Goal: Connect with others: Establish contact or relationships with other users

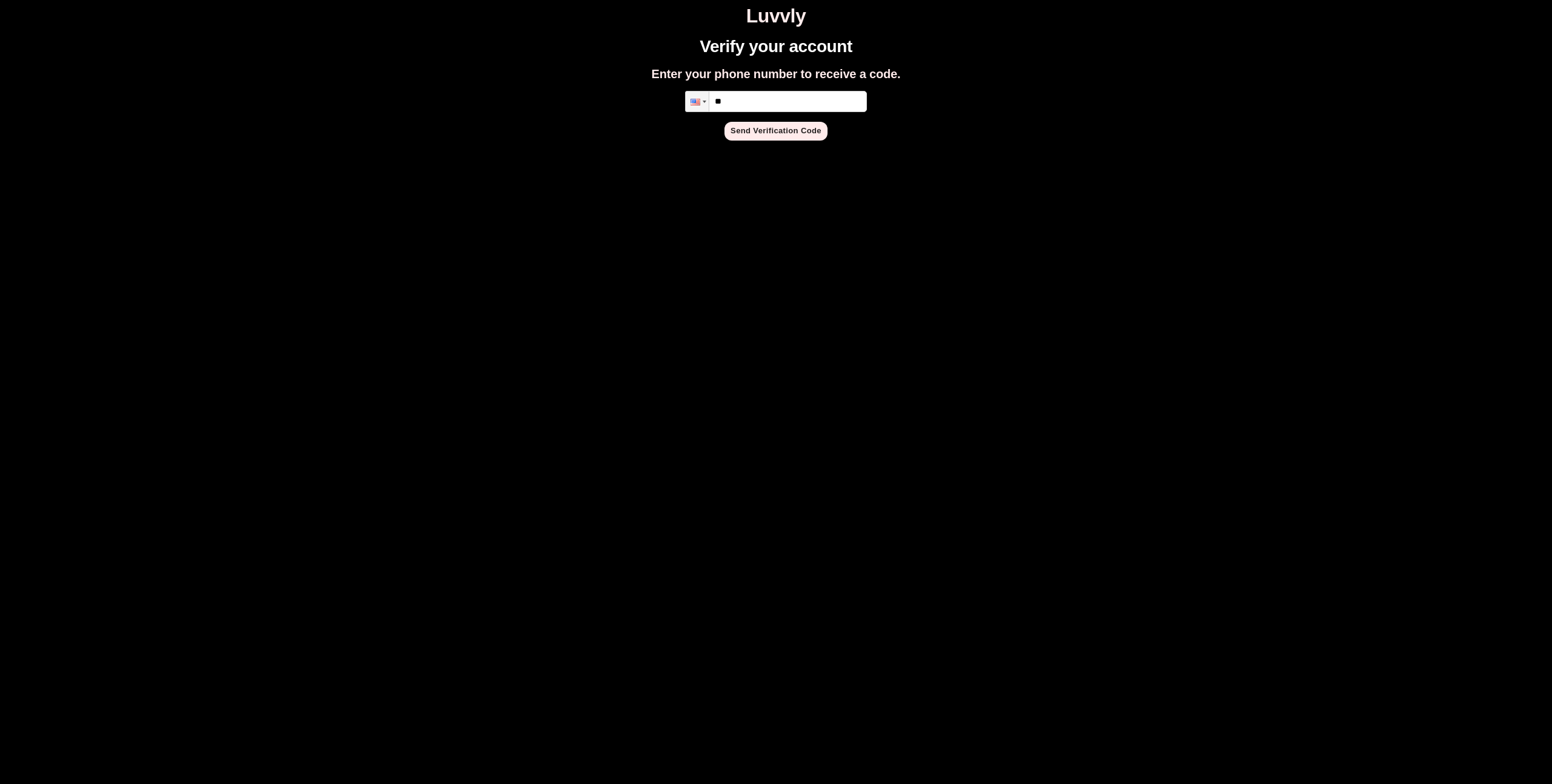
click at [768, 101] on input "**" at bounding box center [776, 101] width 182 height 21
type input "**********"
click at [798, 128] on button "Send Verification Code" at bounding box center [776, 131] width 103 height 19
paste input "*"
type input "*"
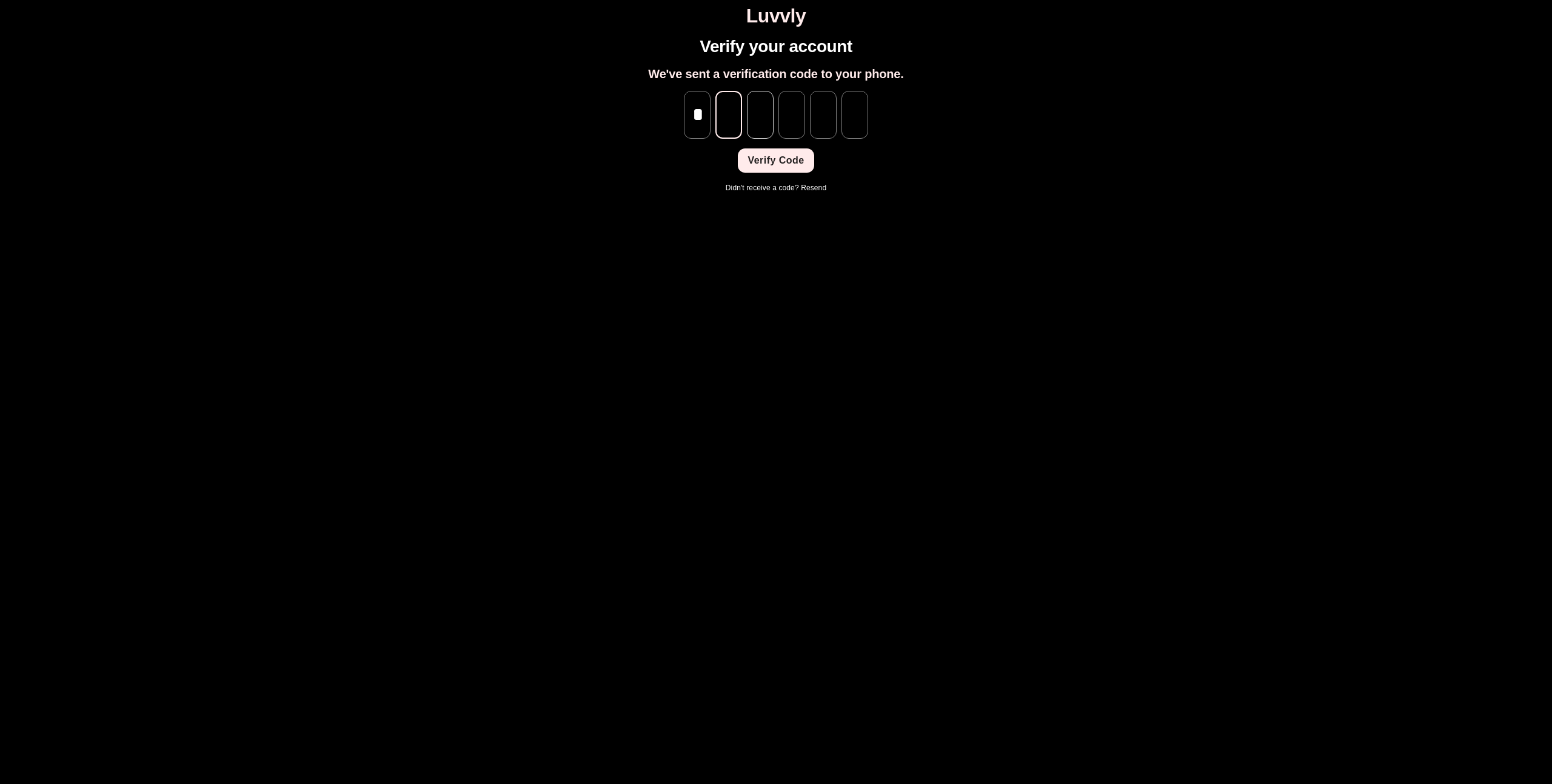
paste input "*"
type input "*"
click at [730, 128] on input "*" at bounding box center [729, 115] width 27 height 48
type input "*"
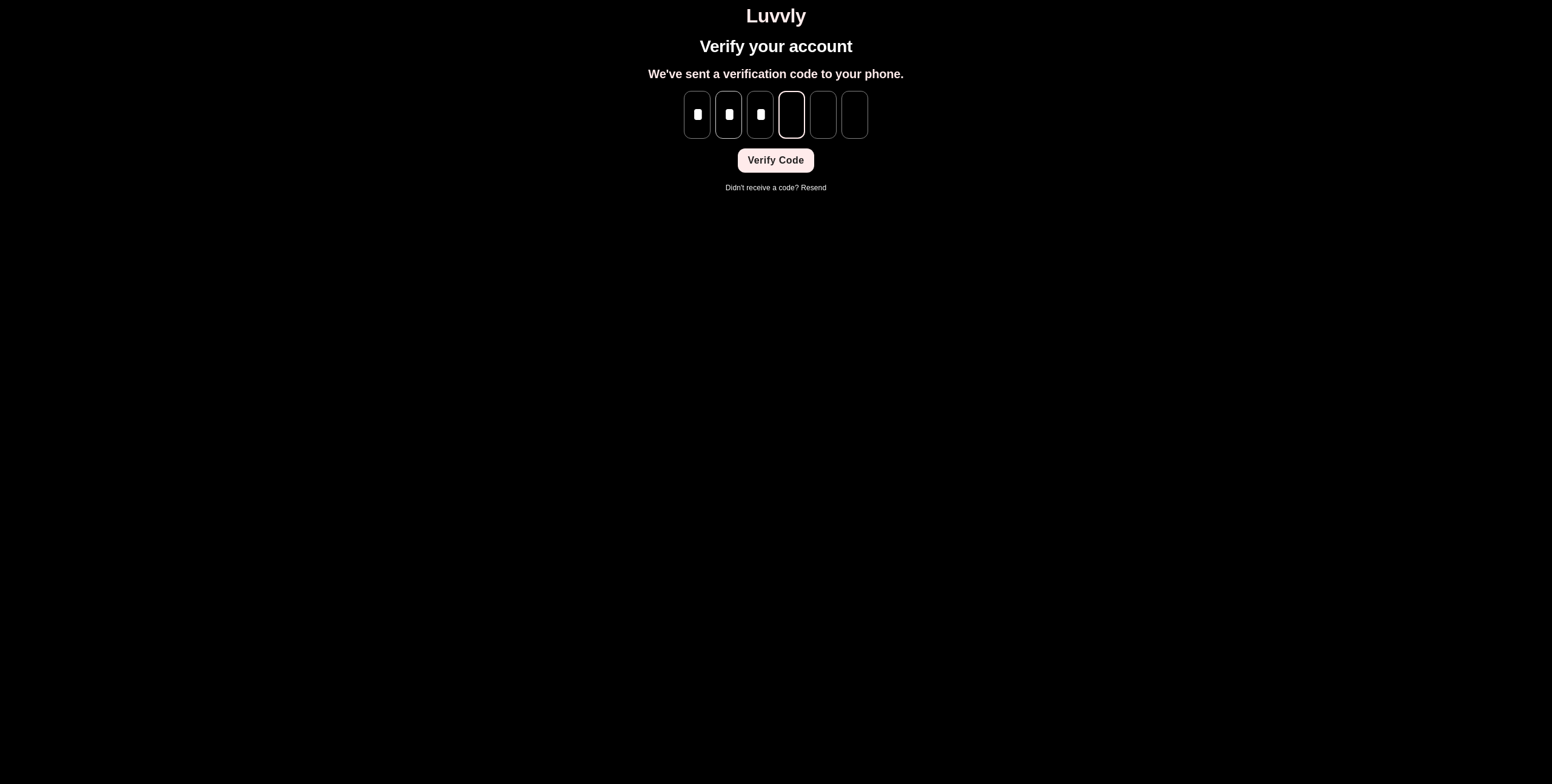
type input "*"
click at [774, 162] on button "Verify Code" at bounding box center [775, 160] width 76 height 24
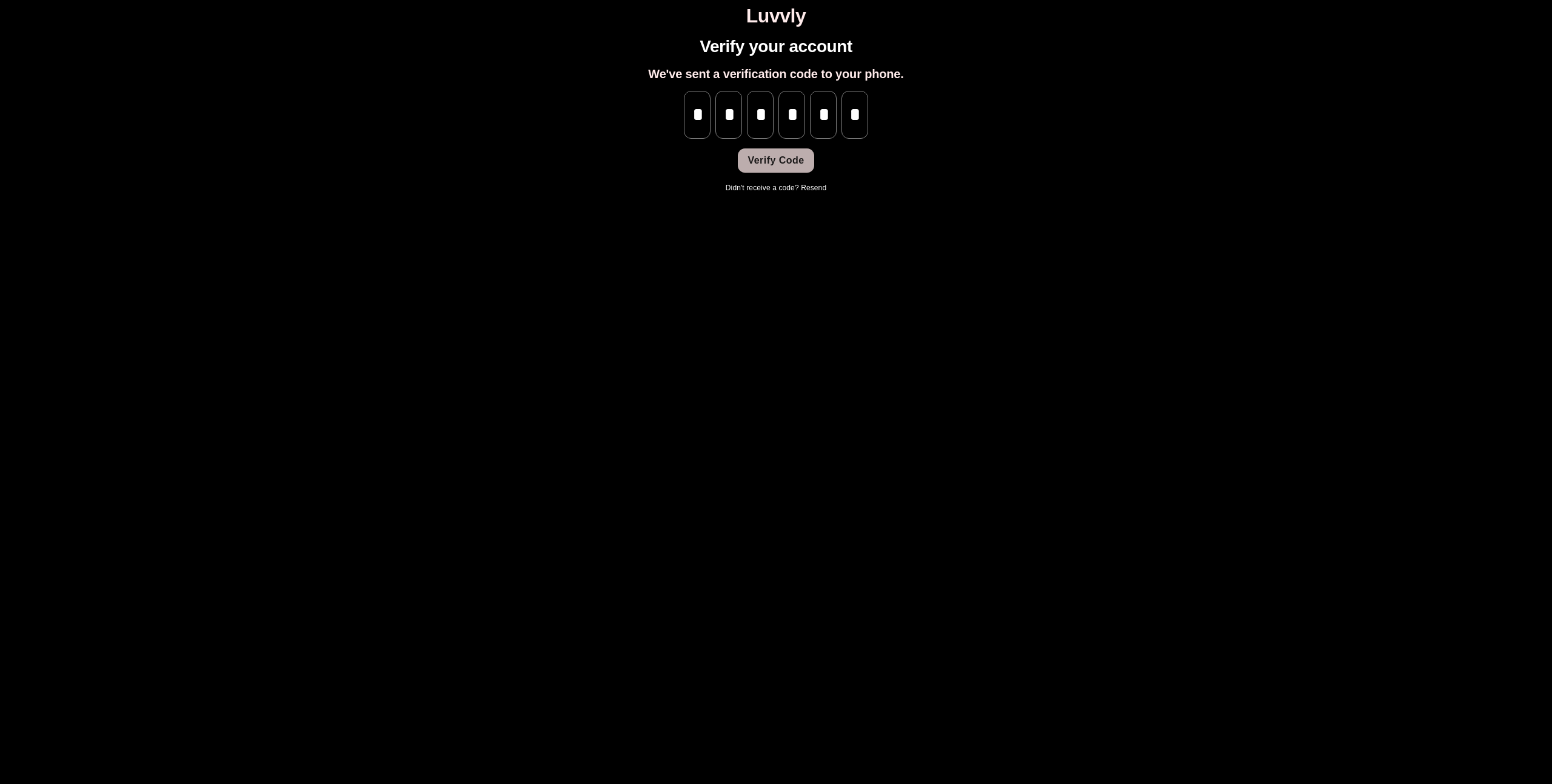
scroll to position [0, 0]
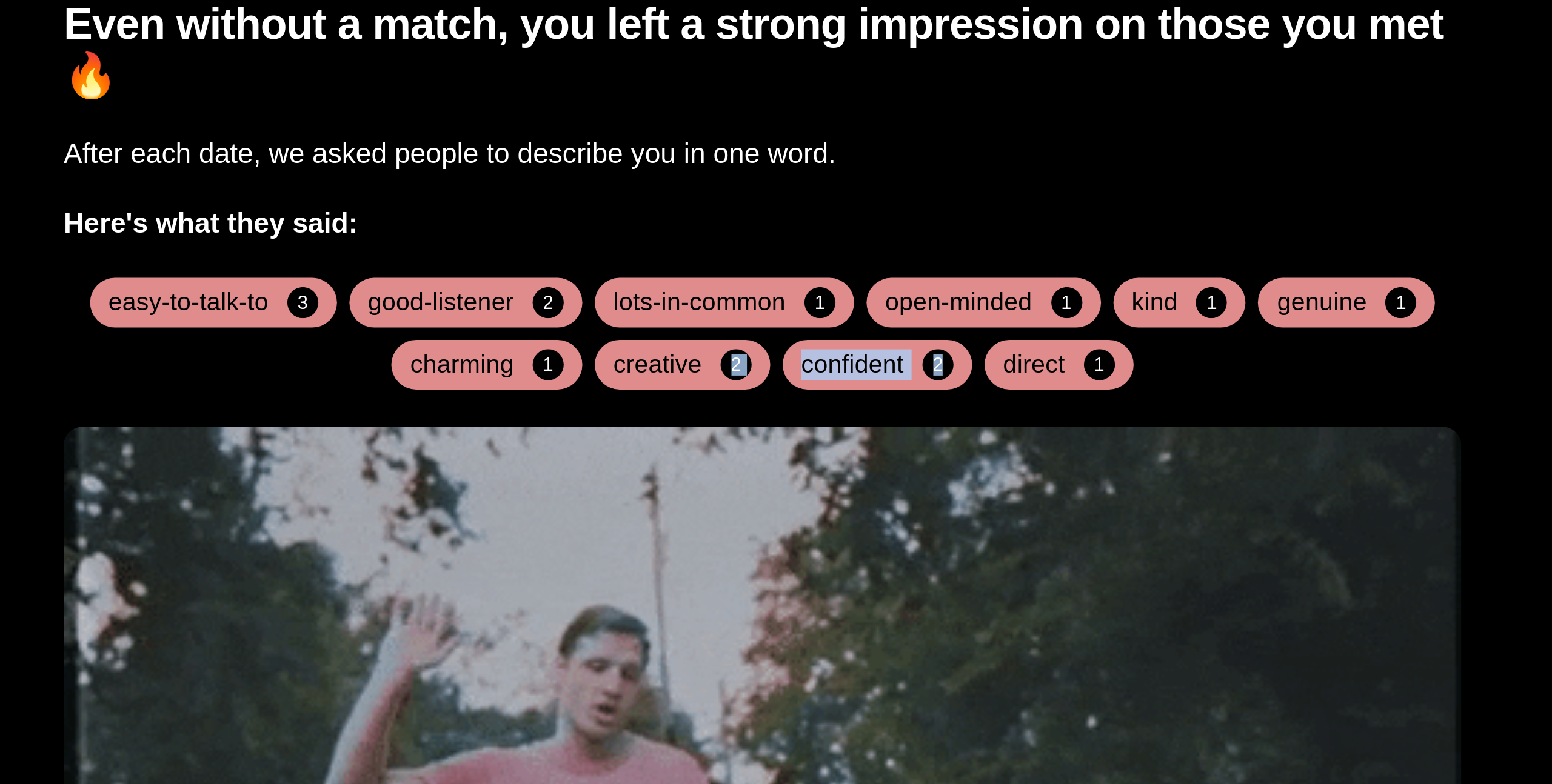
drag, startPoint x: 846, startPoint y: 346, endPoint x: 763, endPoint y: 344, distance: 83.0
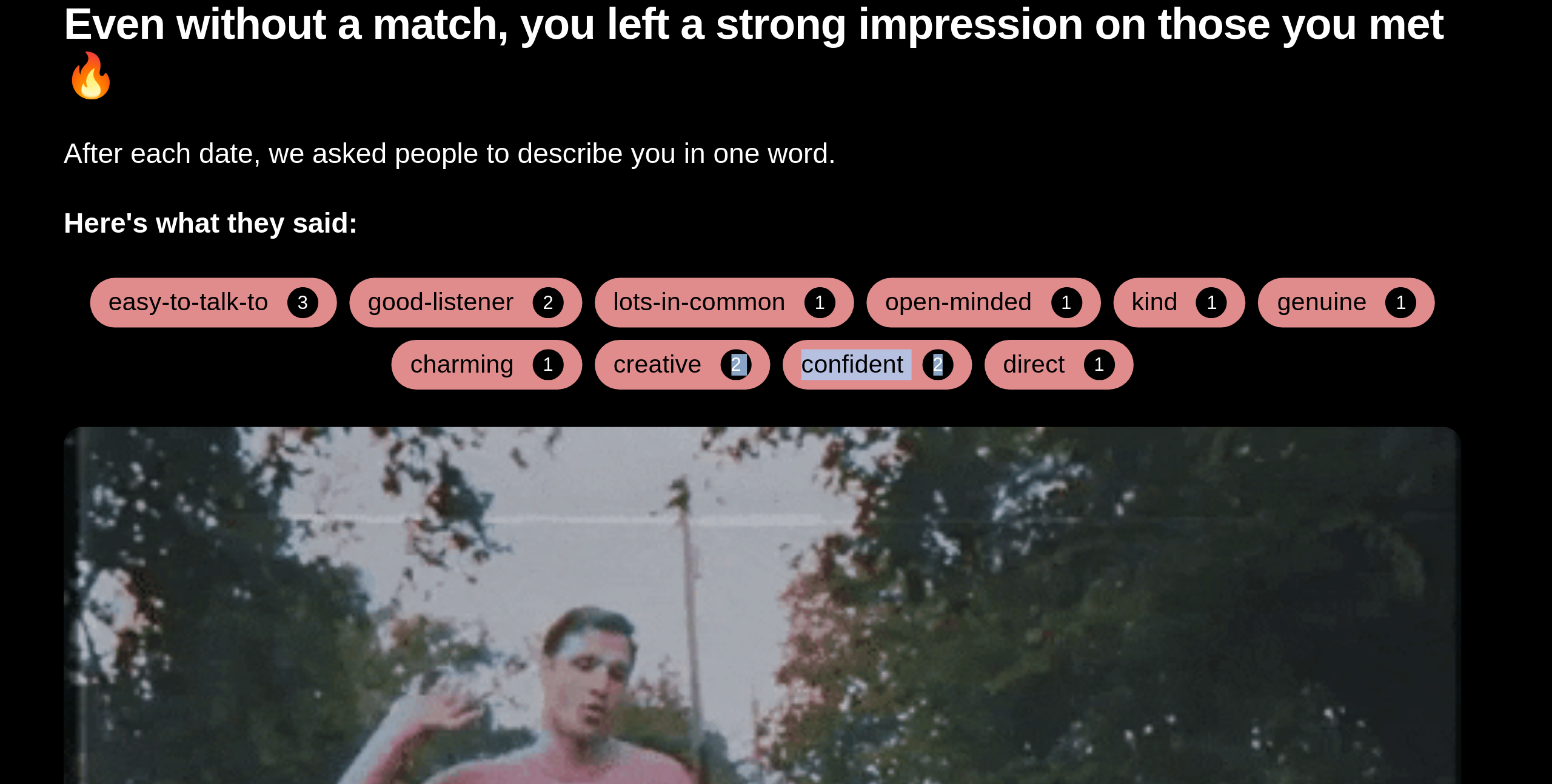
click at [763, 345] on div "easy-to-talk-to 3 good-listener 2 lots-in-common 1 open-minded 1 kind 1 genuine…" at bounding box center [776, 338] width 546 height 44
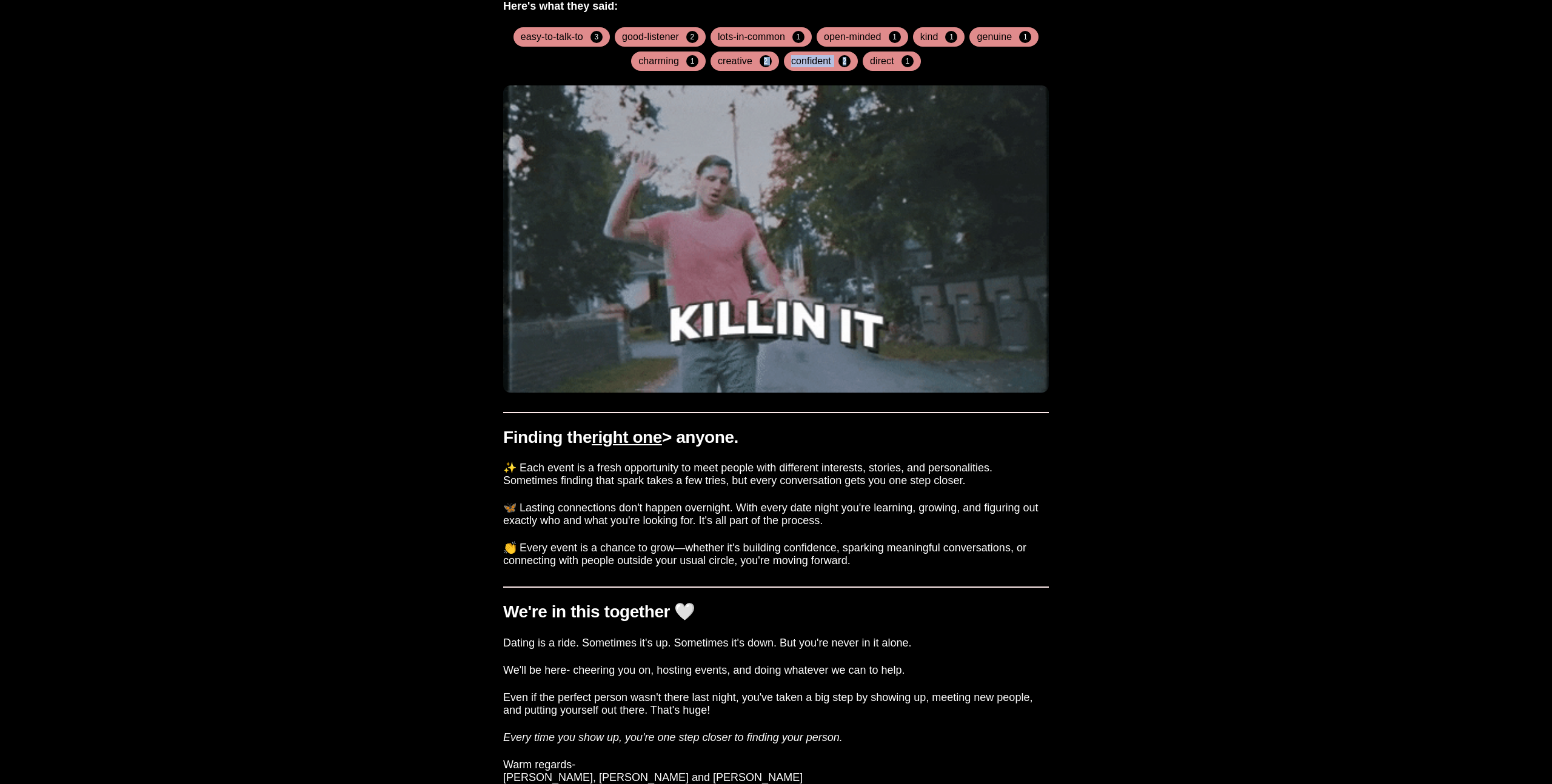
scroll to position [396, 0]
